Goal: Information Seeking & Learning: Learn about a topic

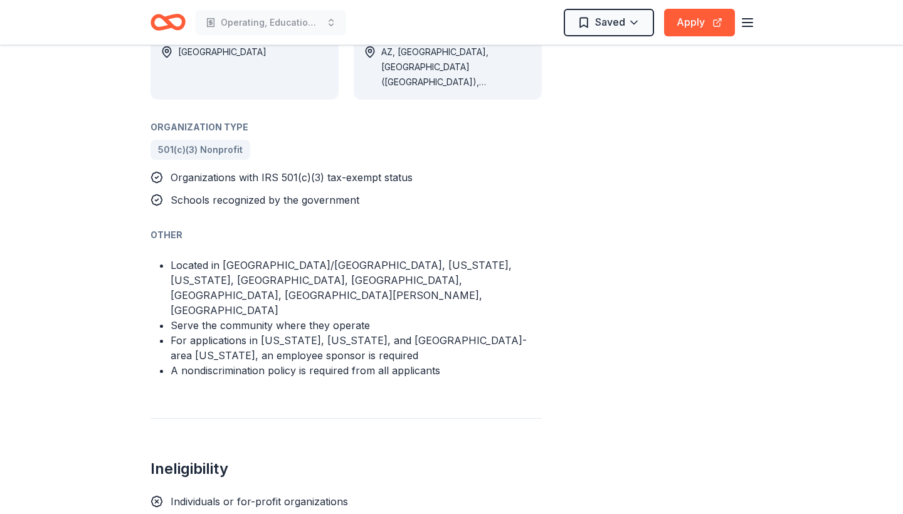
scroll to position [694, 0]
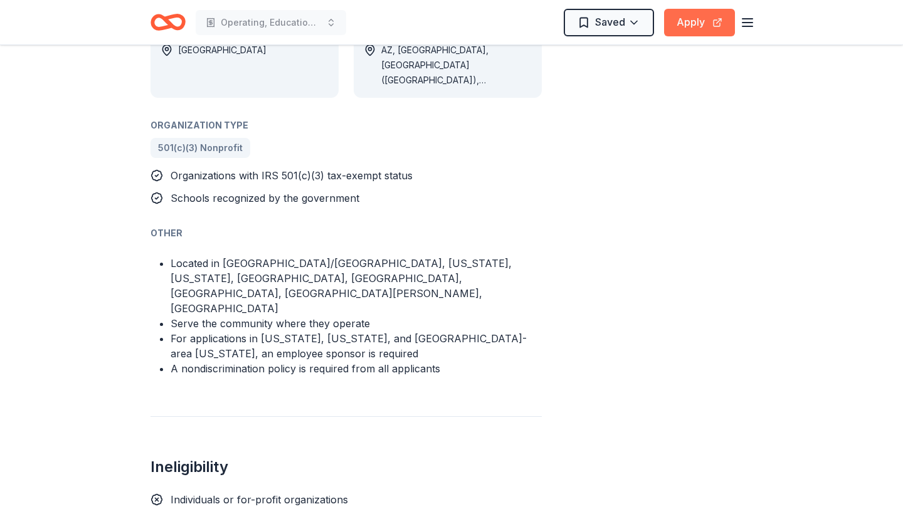
click at [694, 21] on button "Apply" at bounding box center [699, 23] width 71 height 28
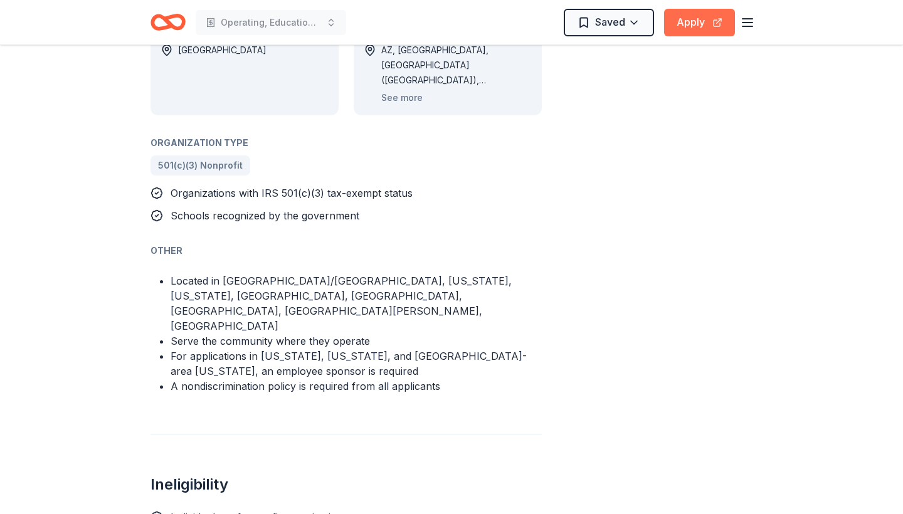
click at [696, 18] on button "Apply" at bounding box center [699, 23] width 71 height 28
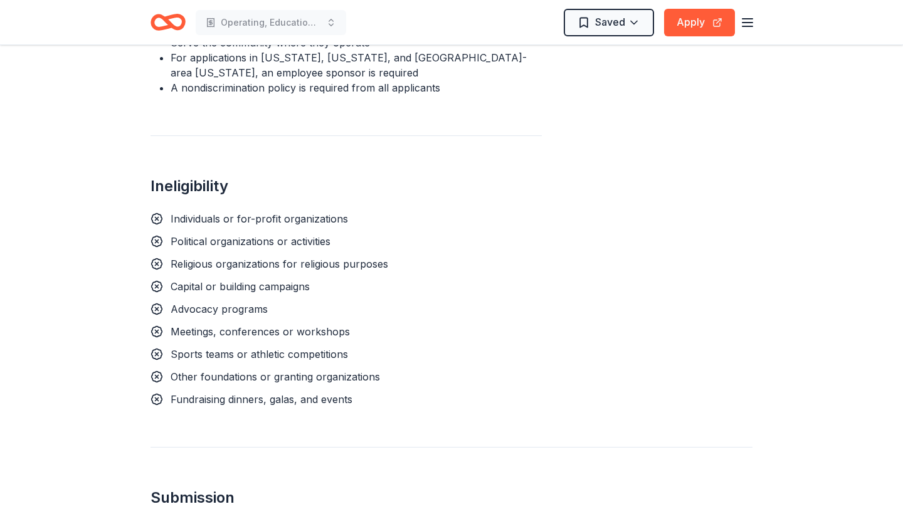
scroll to position [995, 0]
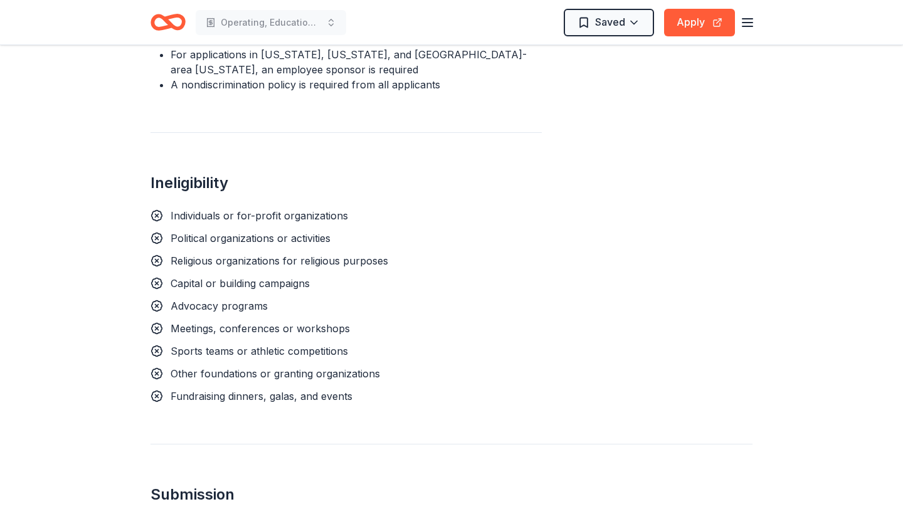
click at [161, 24] on icon "Home" at bounding box center [168, 22] width 35 height 29
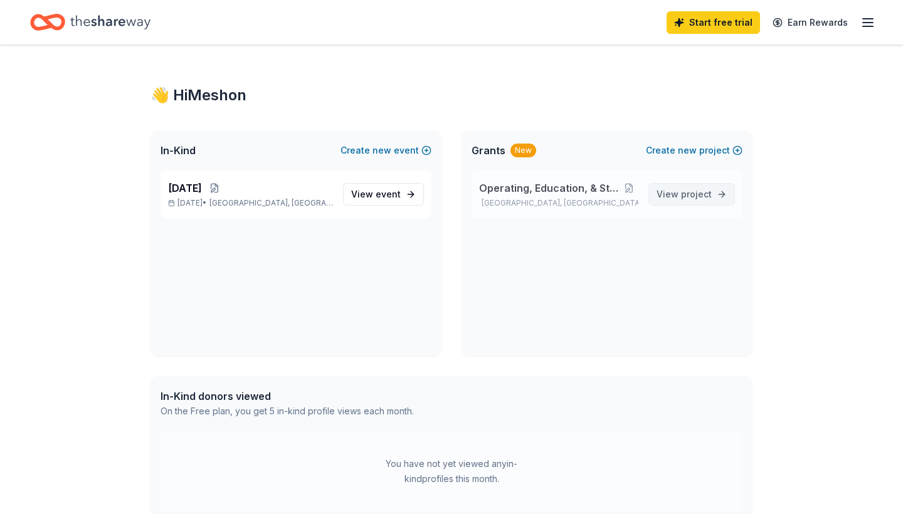
click at [686, 189] on span "project" at bounding box center [696, 194] width 31 height 11
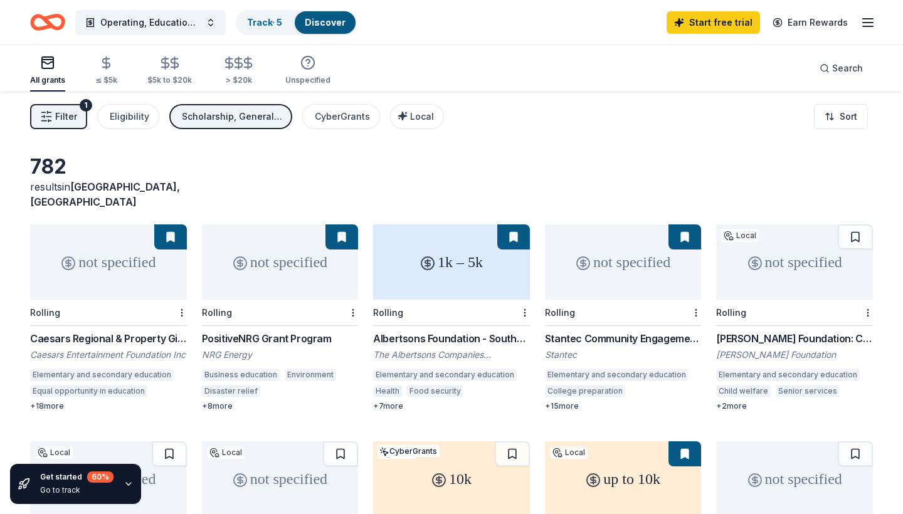
click at [423, 457] on div "10k" at bounding box center [451, 479] width 157 height 75
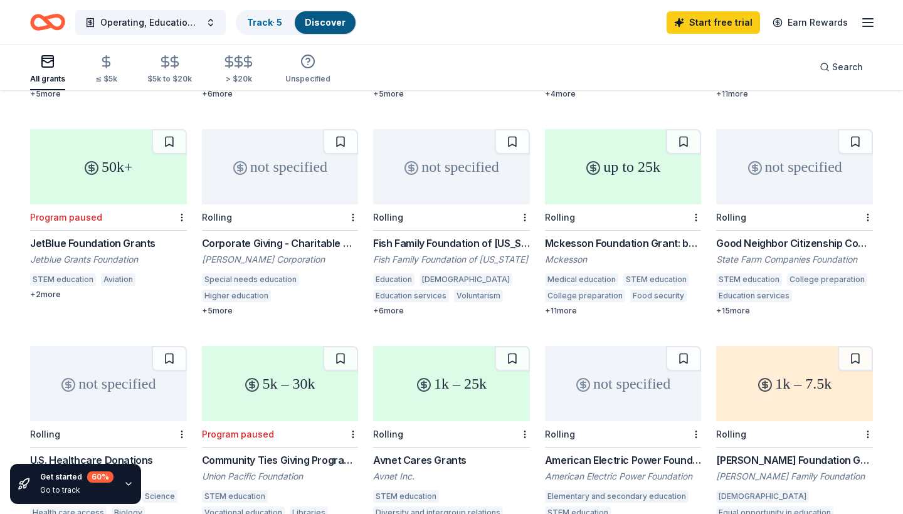
scroll to position [529, 0]
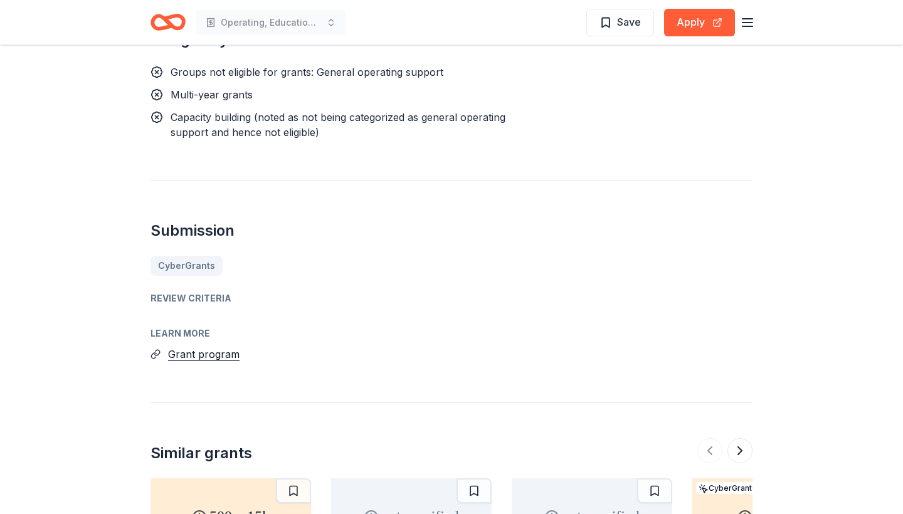
scroll to position [1034, 0]
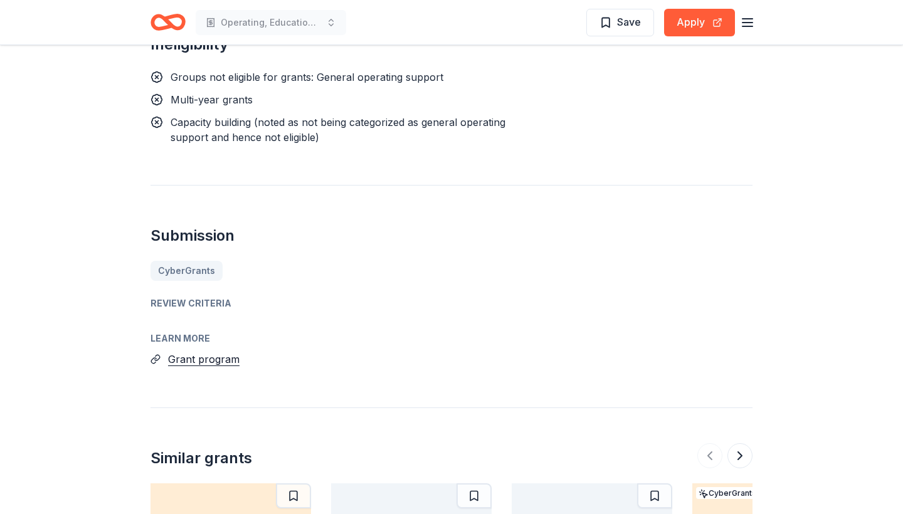
click at [186, 296] on div "Review Criteria" at bounding box center [452, 303] width 602 height 15
click at [186, 261] on div "CyberGrants" at bounding box center [452, 271] width 602 height 20
click at [191, 296] on div "Review Criteria" at bounding box center [452, 303] width 602 height 15
click at [220, 351] on button "Grant program" at bounding box center [204, 359] width 72 height 16
